Goal: Navigation & Orientation: Find specific page/section

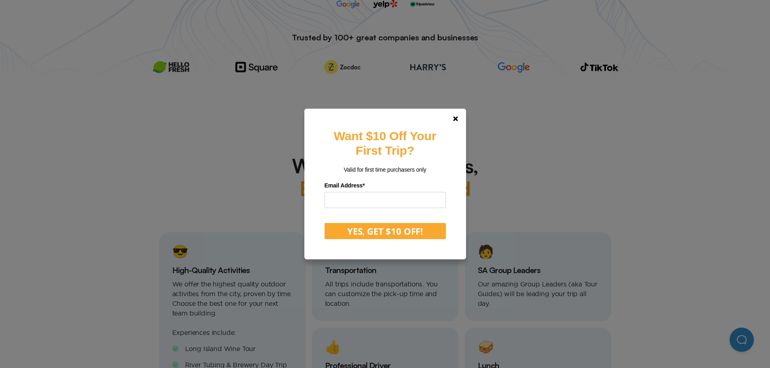
scroll to position [243, 0]
click at [452, 119] on link at bounding box center [455, 118] width 19 height 19
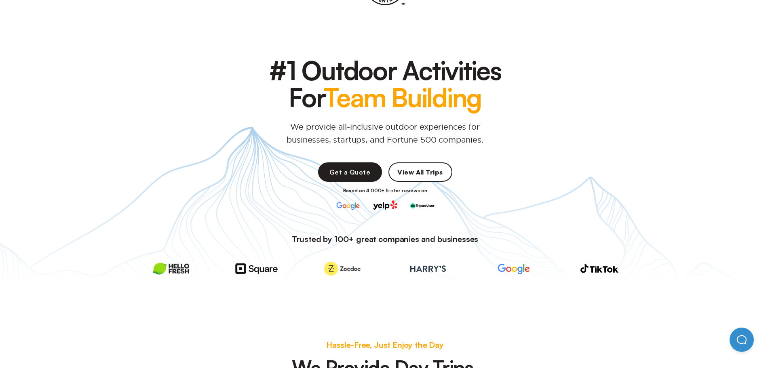
scroll to position [0, 0]
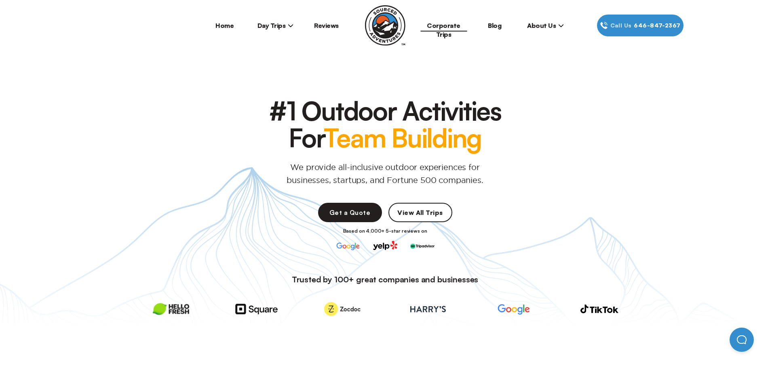
click at [446, 23] on link "Corporate Trips" at bounding box center [444, 29] width 34 height 17
click at [446, 27] on link "Corporate Trips" at bounding box center [444, 29] width 34 height 17
click at [445, 25] on link "Corporate Trips" at bounding box center [444, 29] width 34 height 17
click at [291, 28] on span "Day Trips" at bounding box center [276, 25] width 36 height 8
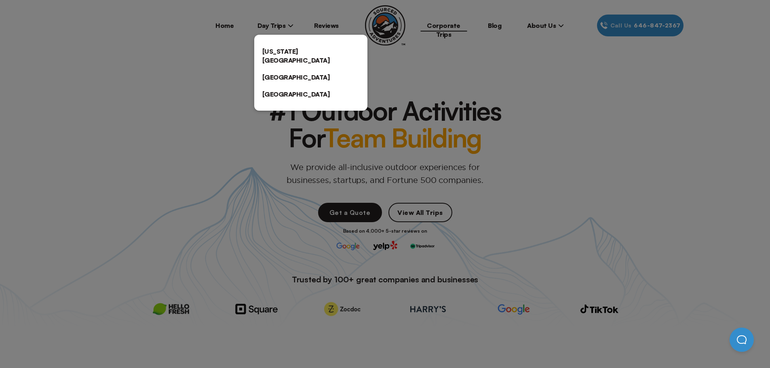
click at [453, 24] on div at bounding box center [385, 184] width 770 height 368
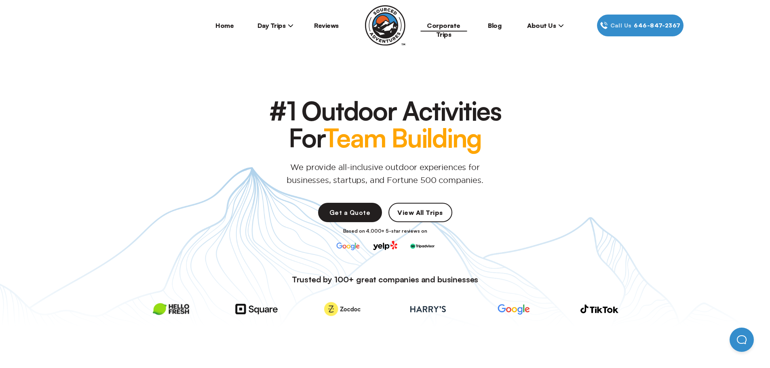
click at [446, 26] on link "Corporate Trips" at bounding box center [444, 29] width 34 height 17
click at [224, 25] on link "Home" at bounding box center [225, 25] width 18 height 8
